Goal: Information Seeking & Learning: Learn about a topic

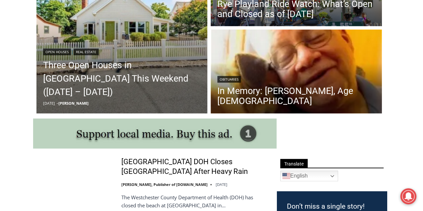
scroll to position [251, 0]
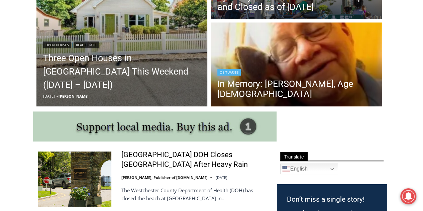
click at [275, 74] on div "Obituaries" at bounding box center [296, 71] width 158 height 8
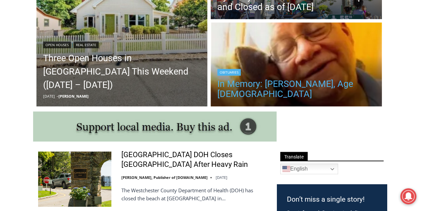
click at [294, 86] on link "In Memory: [PERSON_NAME], Age [DEMOGRAPHIC_DATA]" at bounding box center [296, 89] width 158 height 20
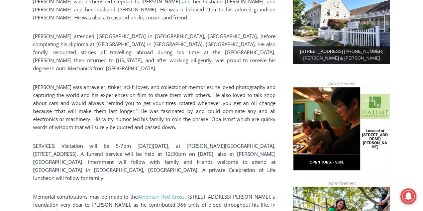
scroll to position [384, 0]
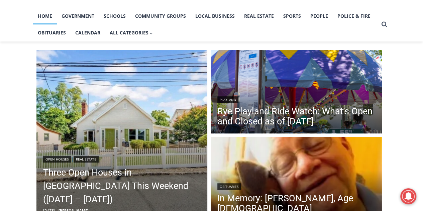
scroll to position [139, 0]
